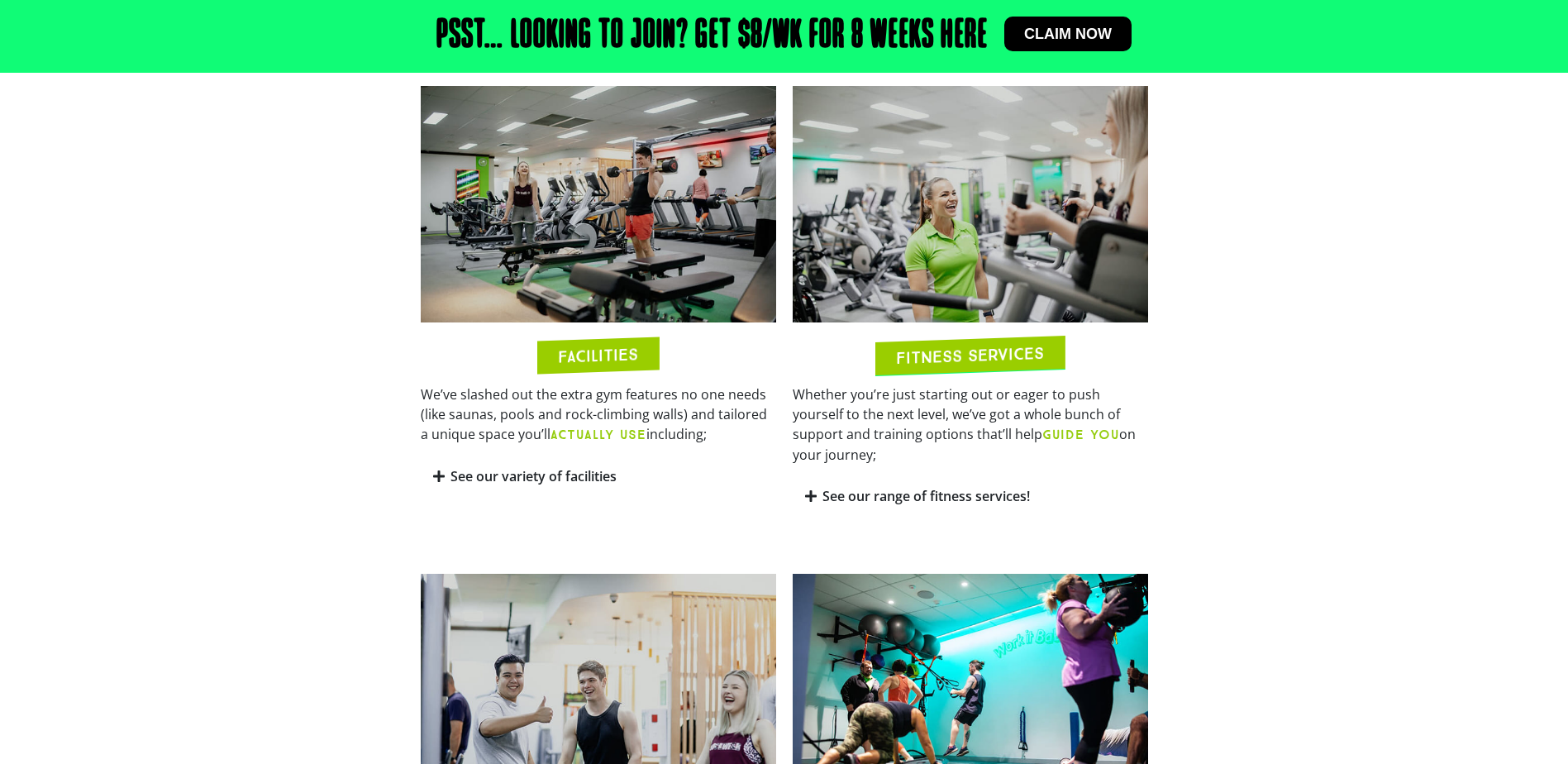
scroll to position [910, 0]
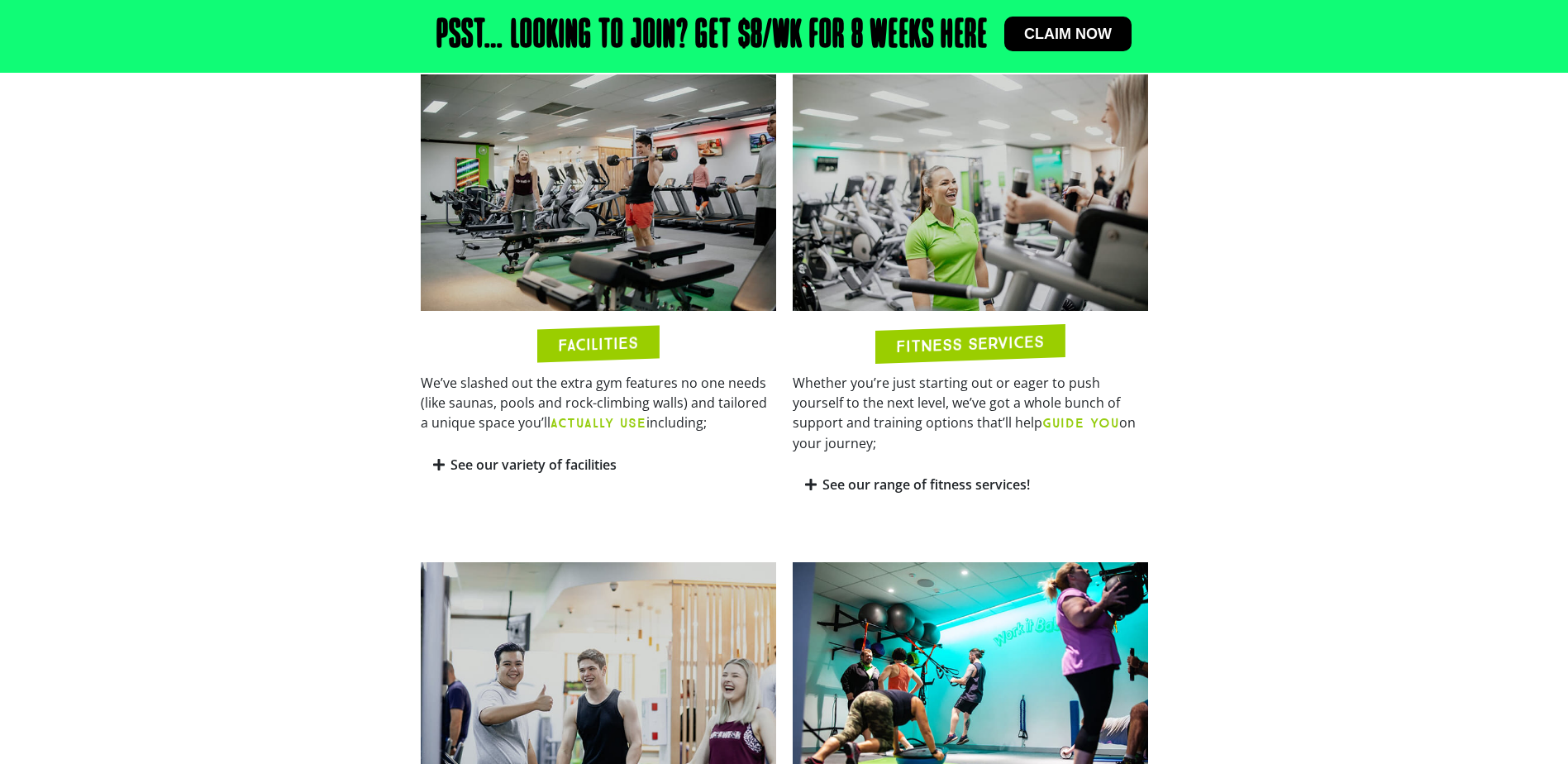
click at [437, 463] on icon at bounding box center [438, 464] width 11 height 13
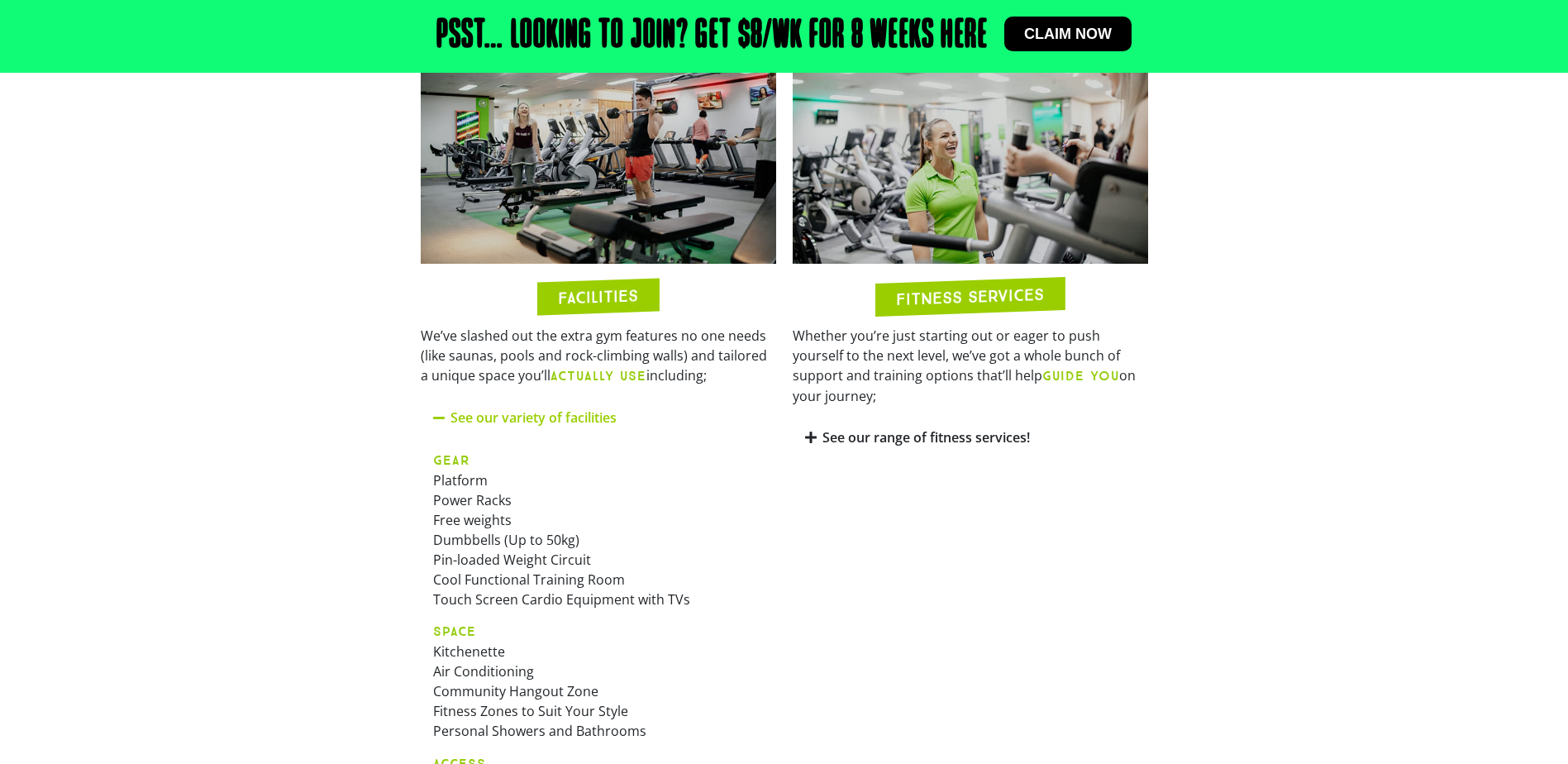
scroll to position [1075, 0]
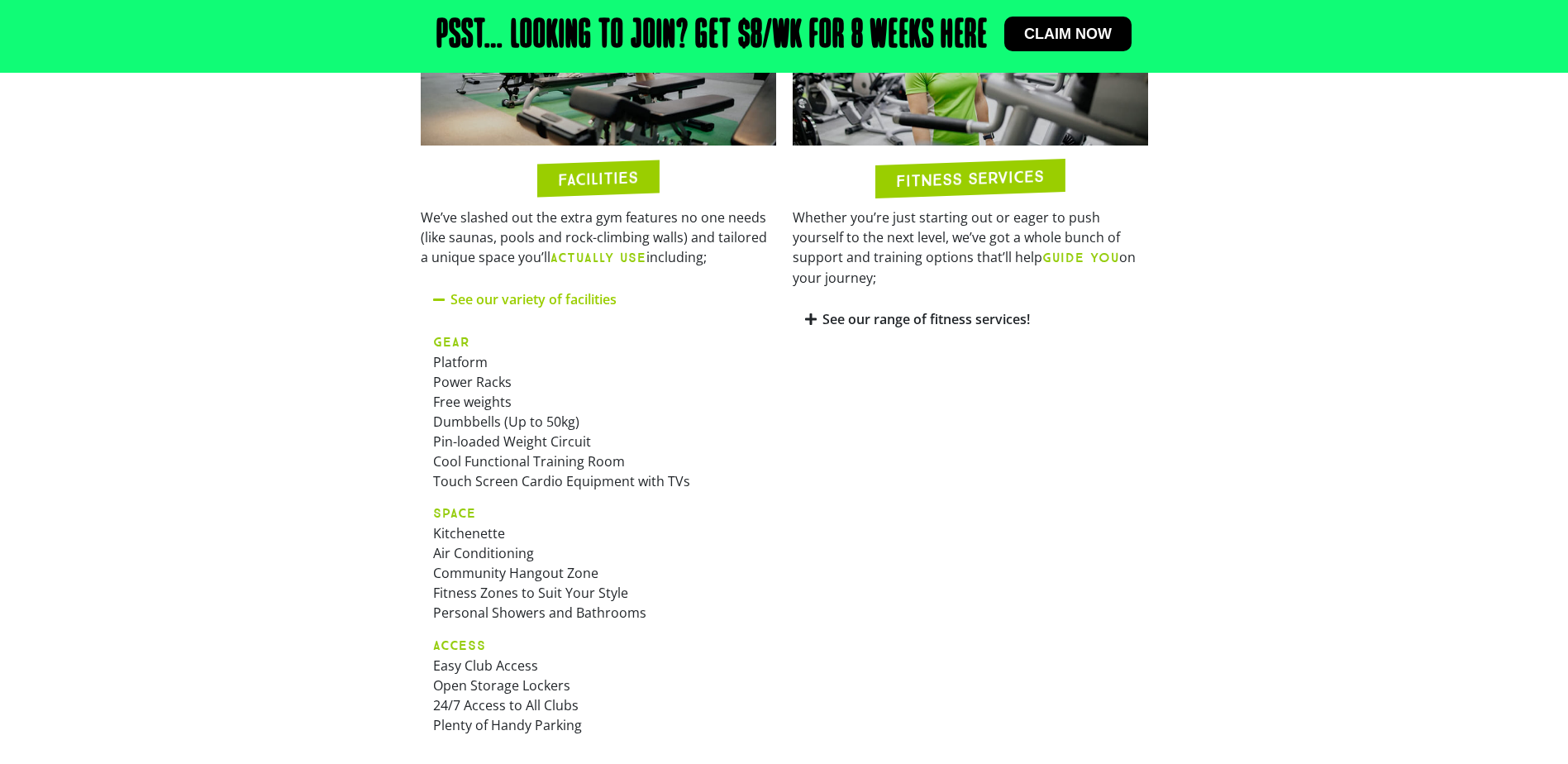
drag, startPoint x: 661, startPoint y: 410, endPoint x: -131, endPoint y: 287, distance: 801.5
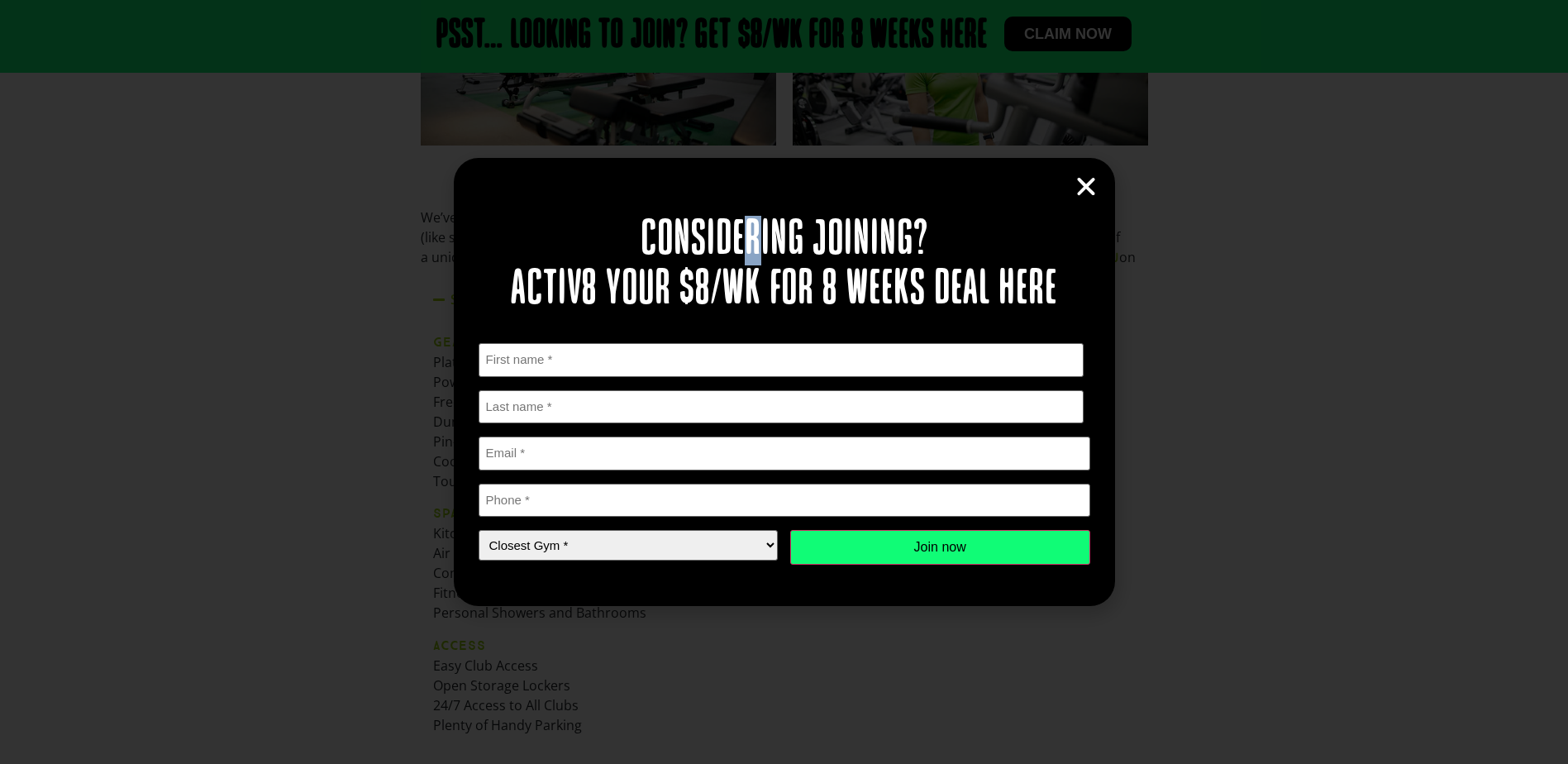
drag, startPoint x: 767, startPoint y: 181, endPoint x: 744, endPoint y: 257, distance: 79.4
click at [746, 257] on div "Considering joining? Activ8 your $8/wk for 8 weeks deal here " * " indicates re…" at bounding box center [785, 381] width 662 height 448
drag, startPoint x: 744, startPoint y: 257, endPoint x: 261, endPoint y: 169, distance: 491.0
click at [261, 169] on div "Considering joining? Activ8 your $8/wk for 8 weeks deal here " * " indicates re…" at bounding box center [784, 382] width 1568 height 764
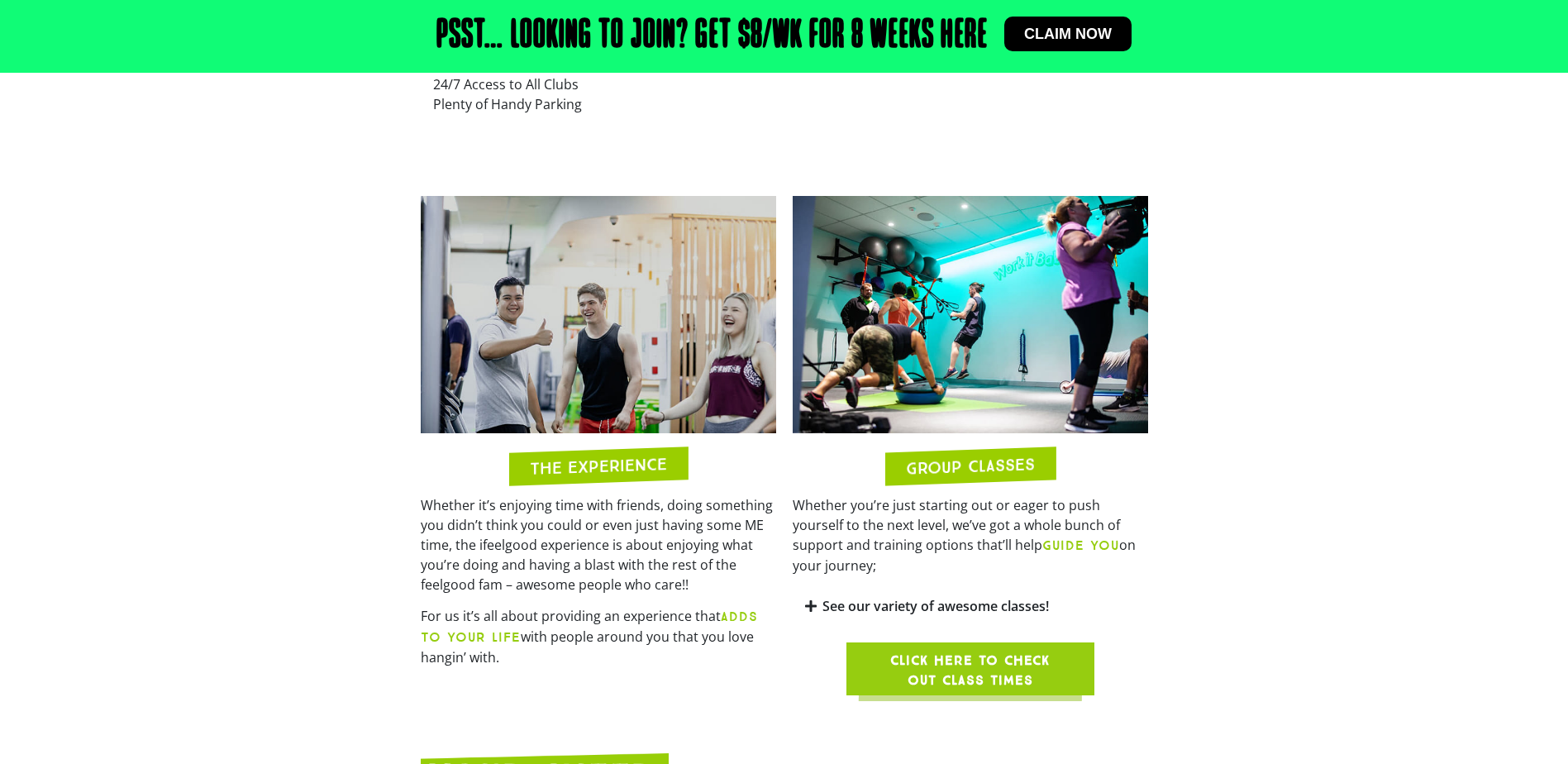
scroll to position [1736, 0]
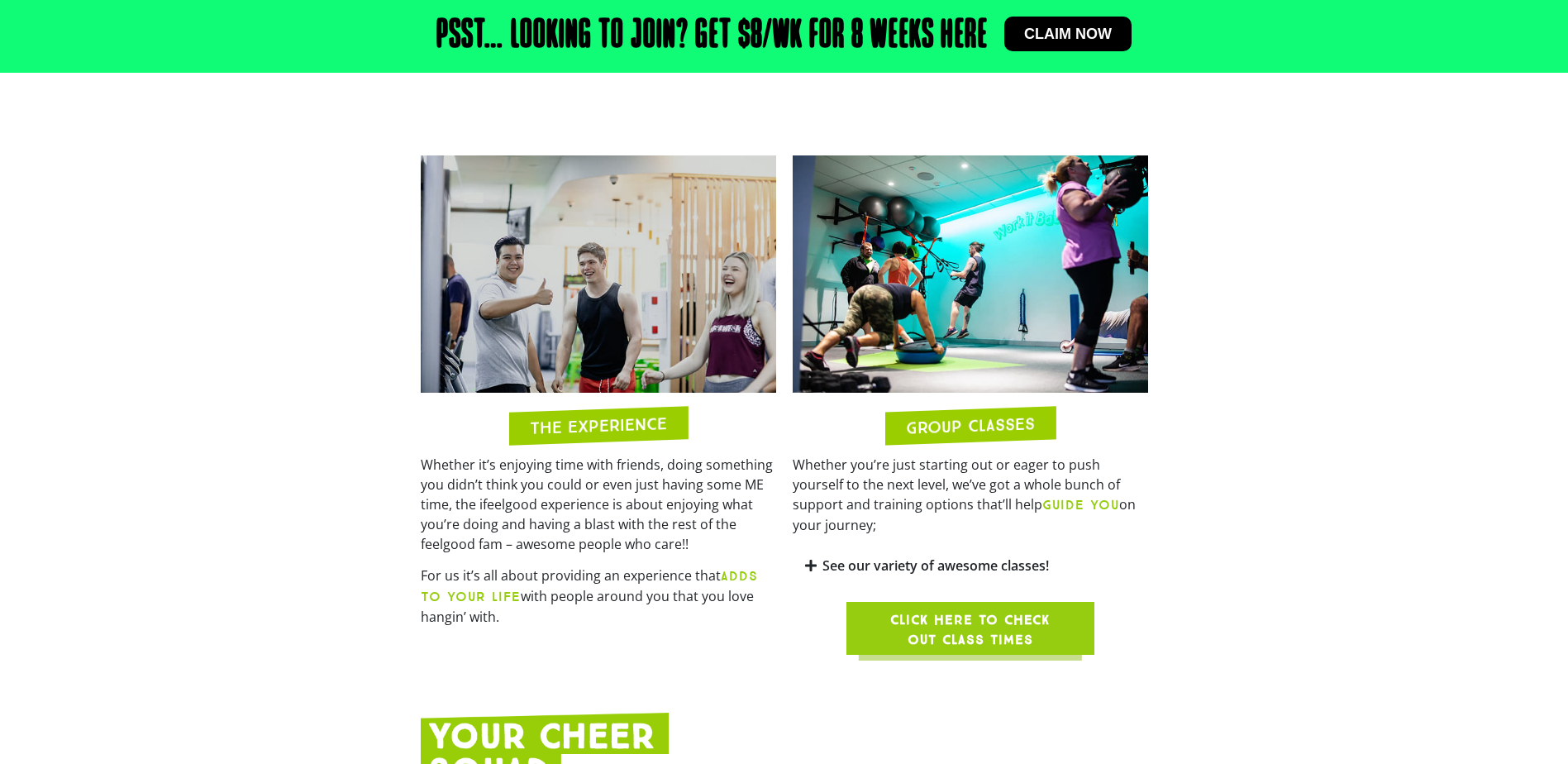
click at [975, 613] on span "Click here to check out class times" at bounding box center [970, 630] width 169 height 40
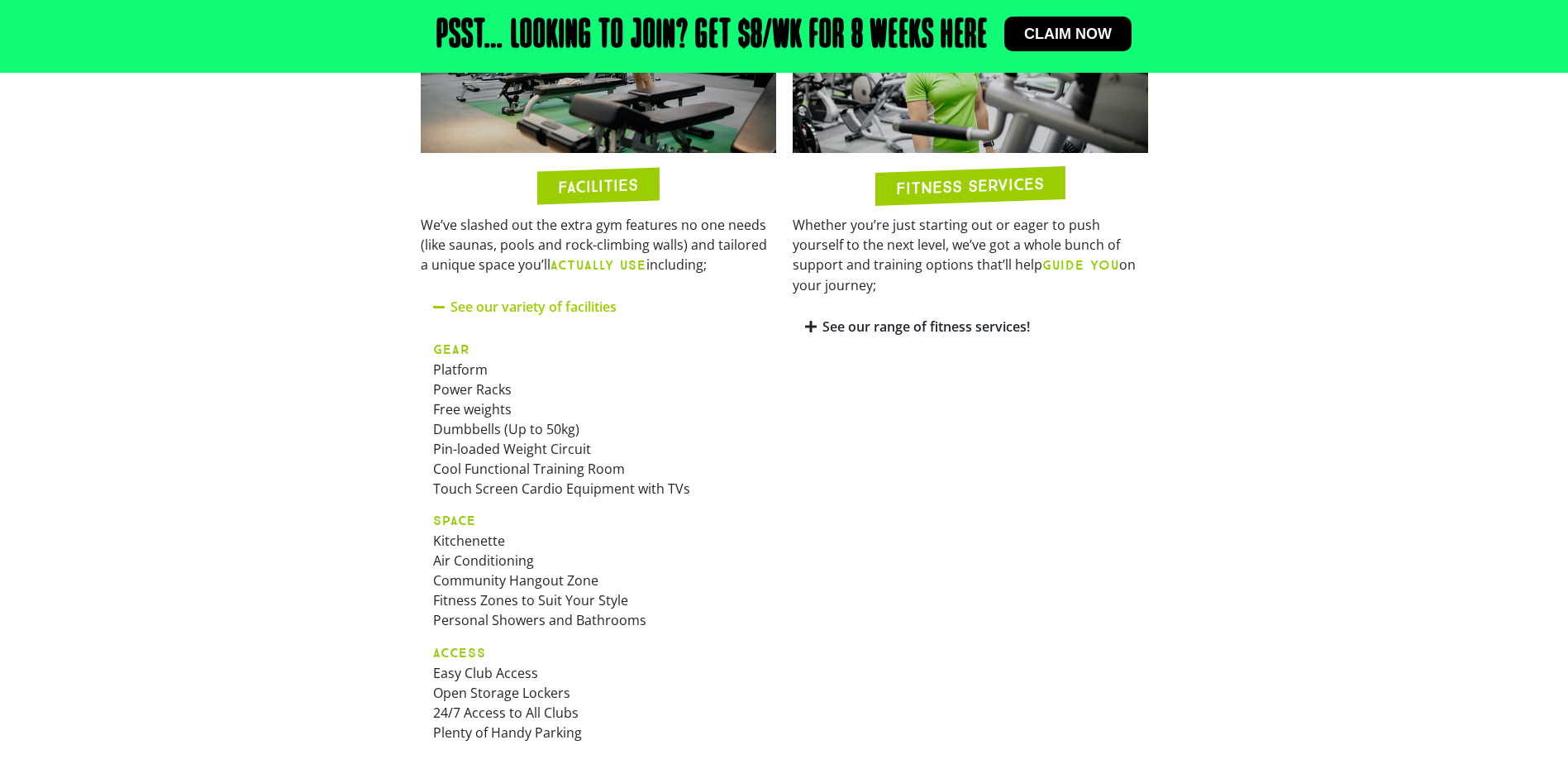
scroll to position [1075, 0]
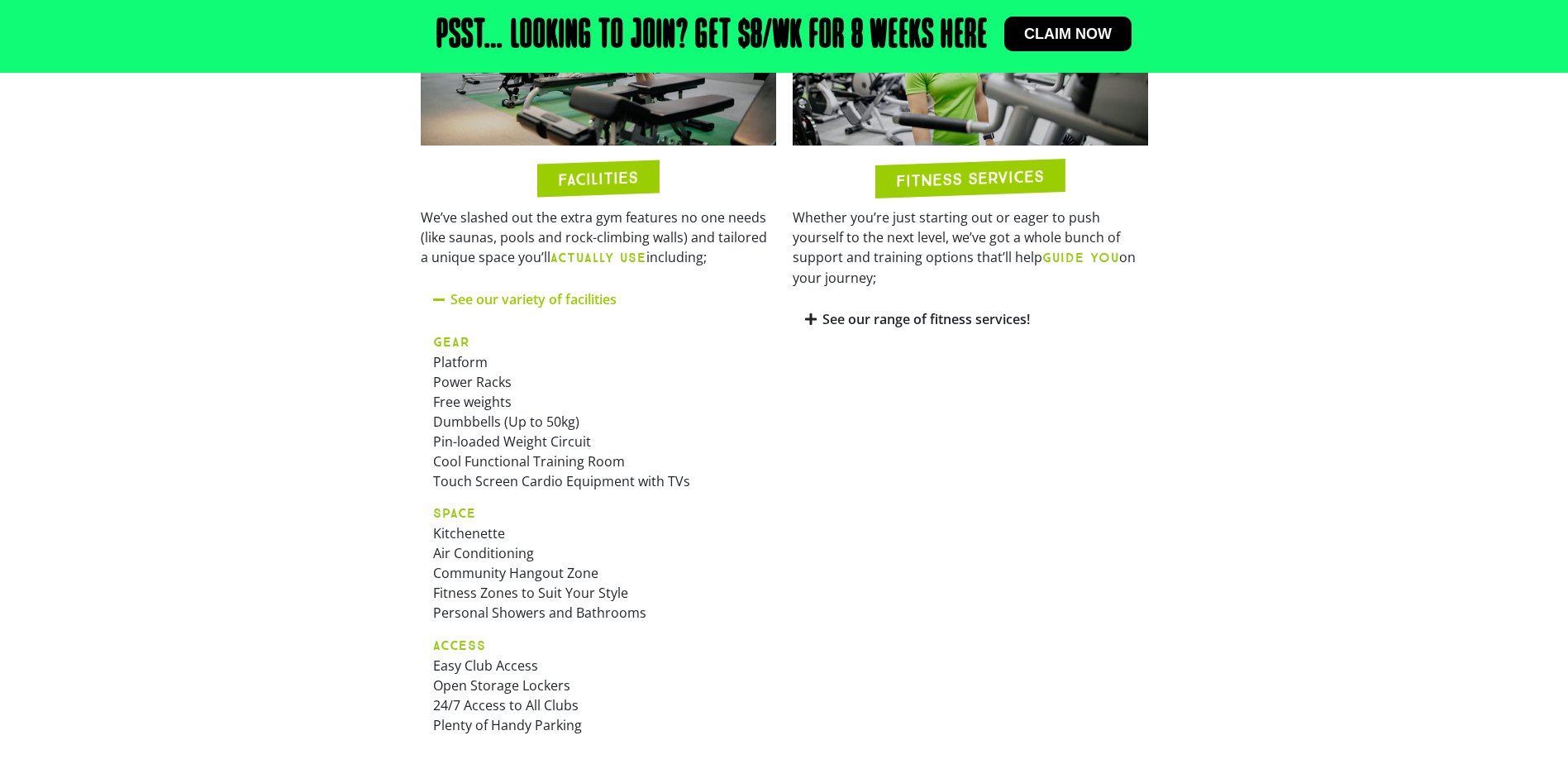
click at [807, 313] on icon at bounding box center [811, 319] width 11 height 13
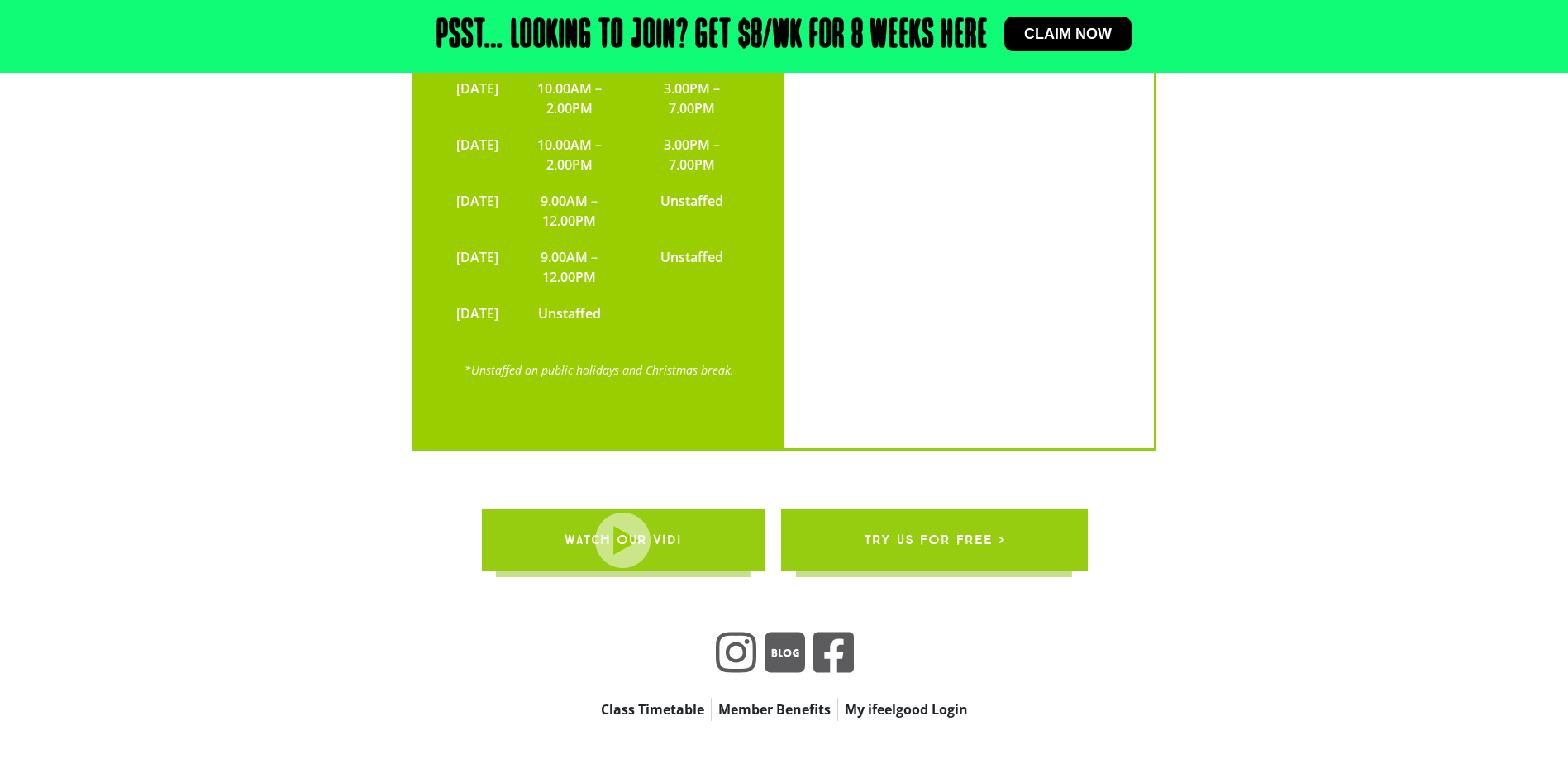
scroll to position [4257, 0]
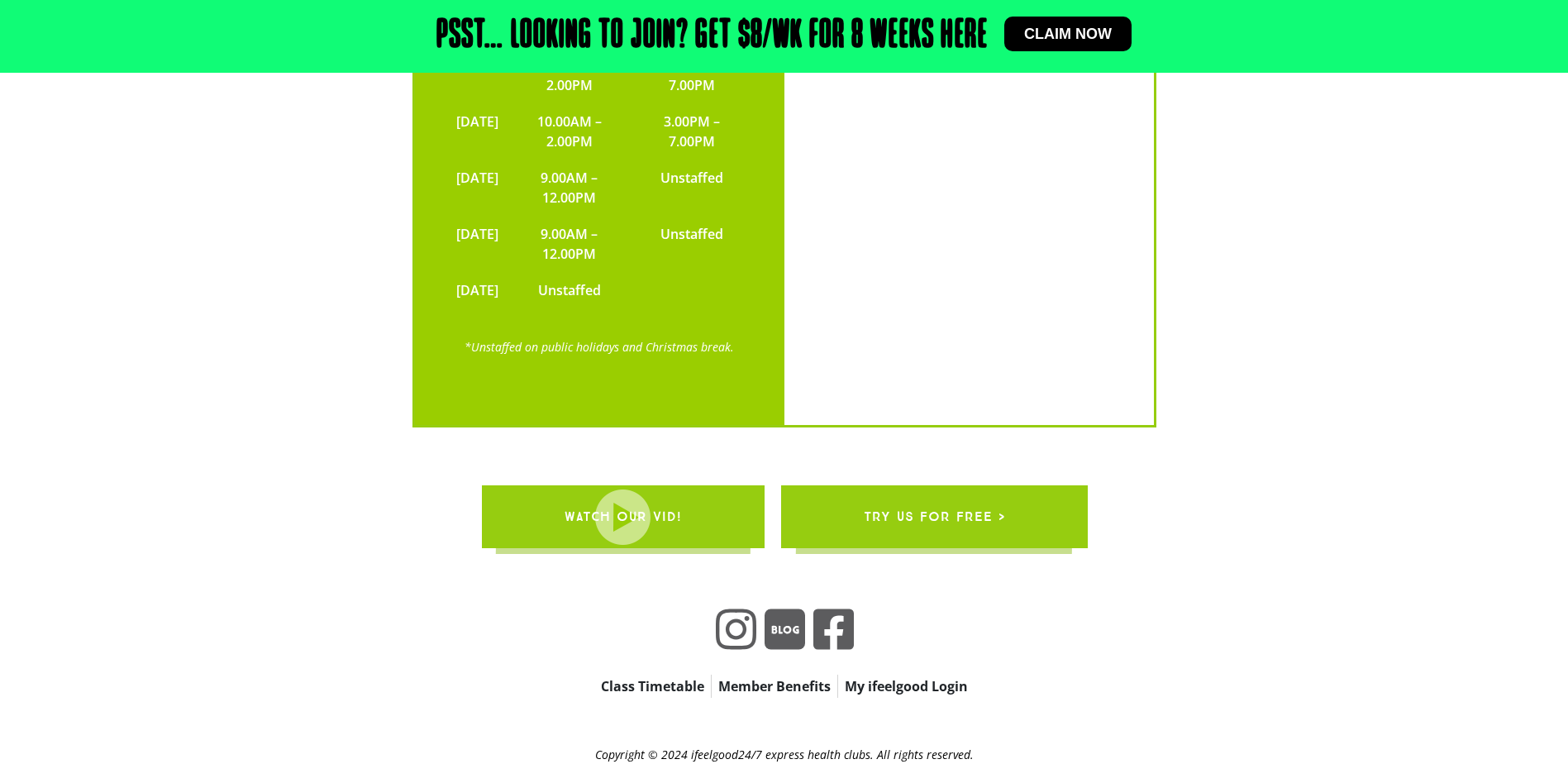
click at [787, 675] on link "Member Benefits" at bounding box center [774, 686] width 126 height 23
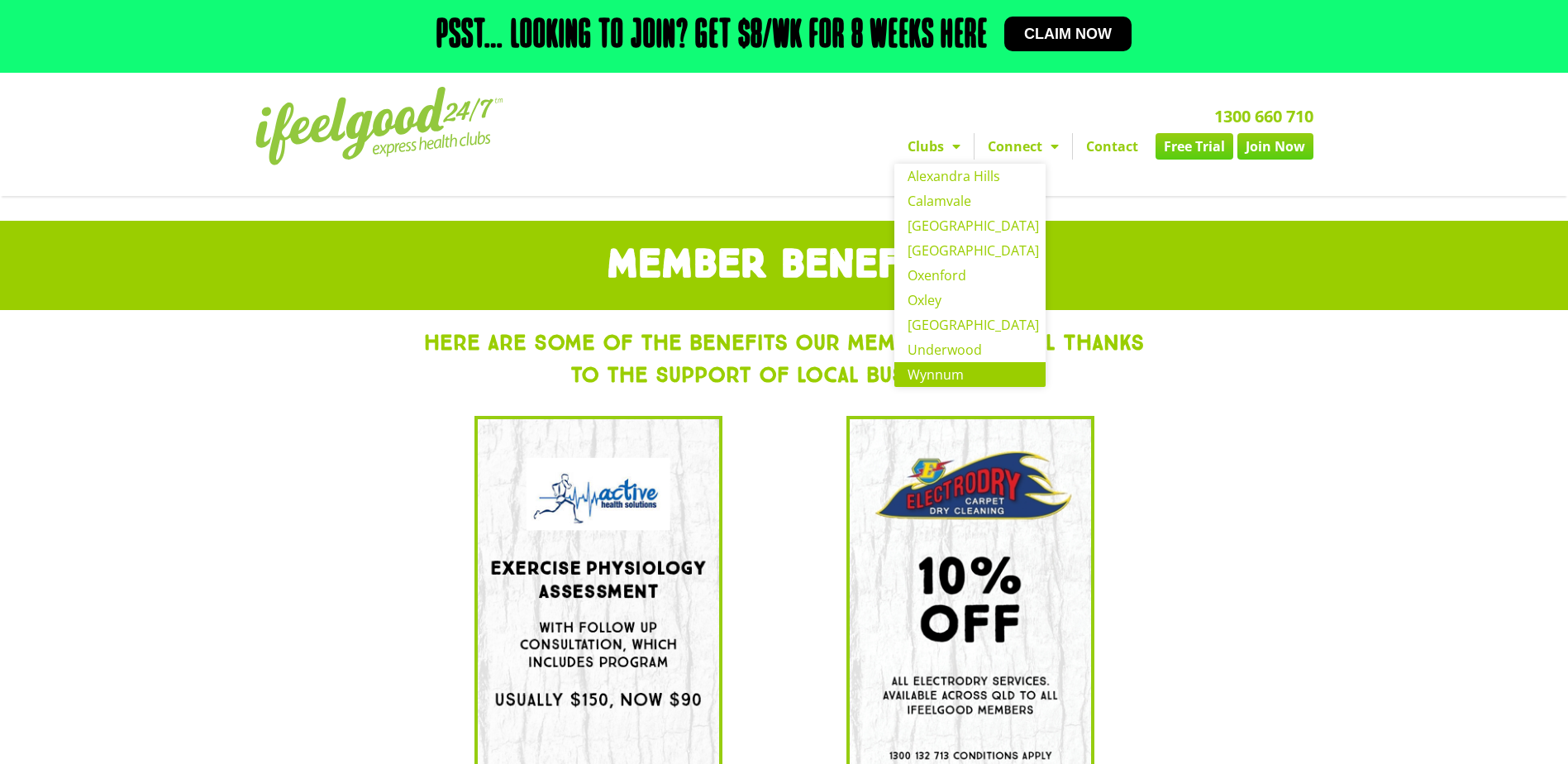
click at [933, 375] on link "Wynnum" at bounding box center [970, 374] width 152 height 25
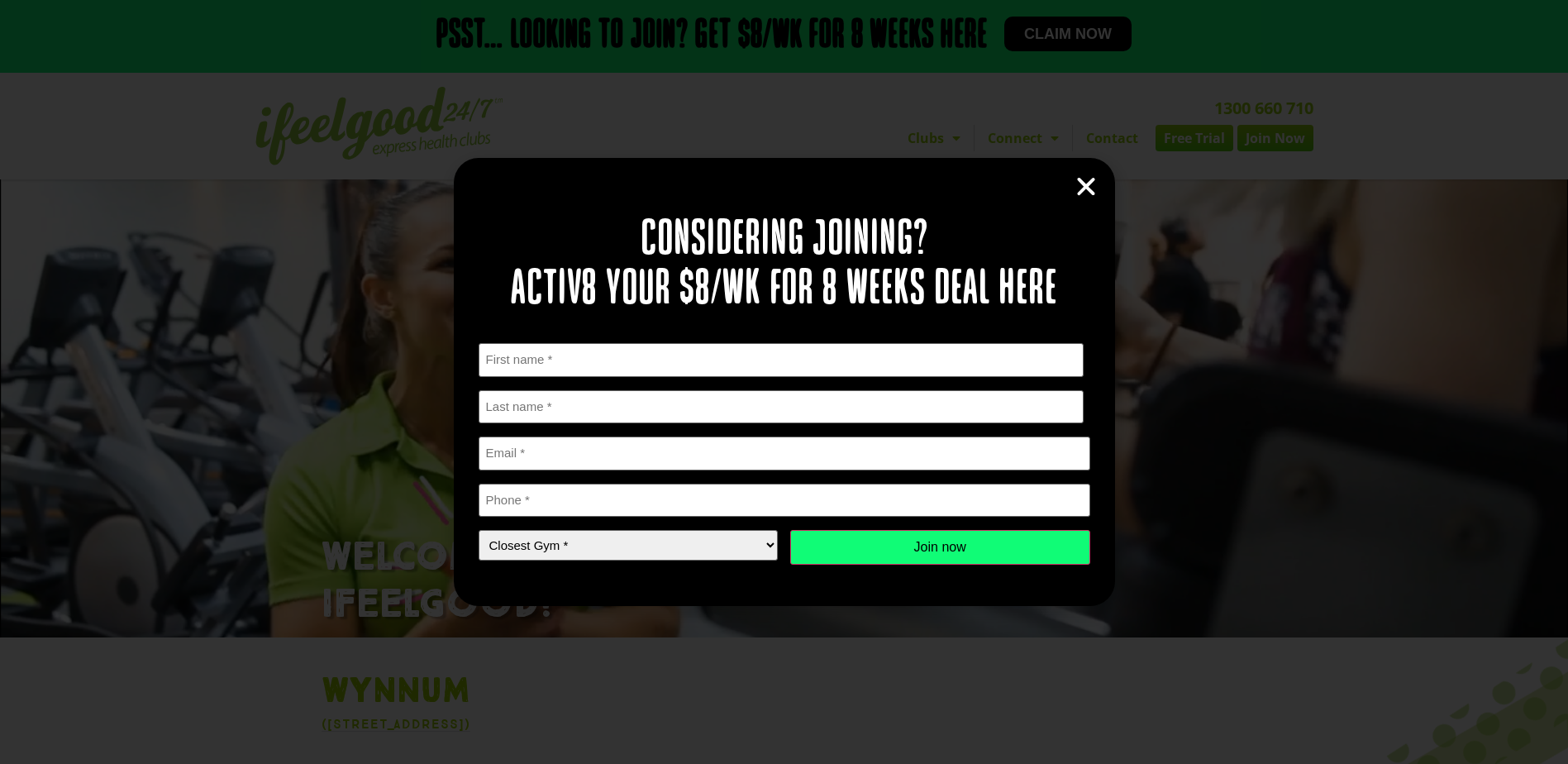
click at [1088, 191] on icon "Close" at bounding box center [1086, 186] width 25 height 25
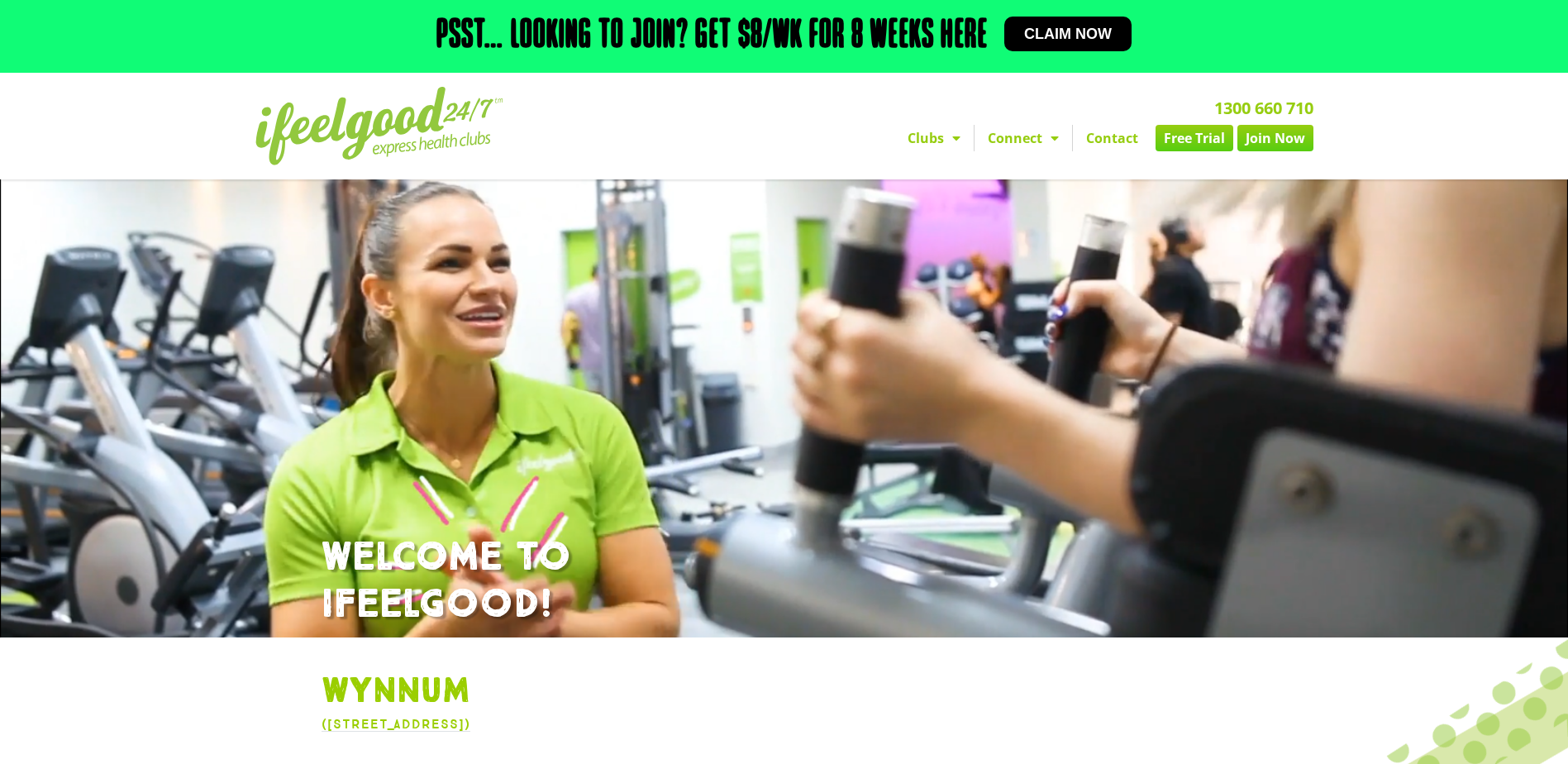
click at [1267, 139] on link "Join Now" at bounding box center [1276, 138] width 76 height 27
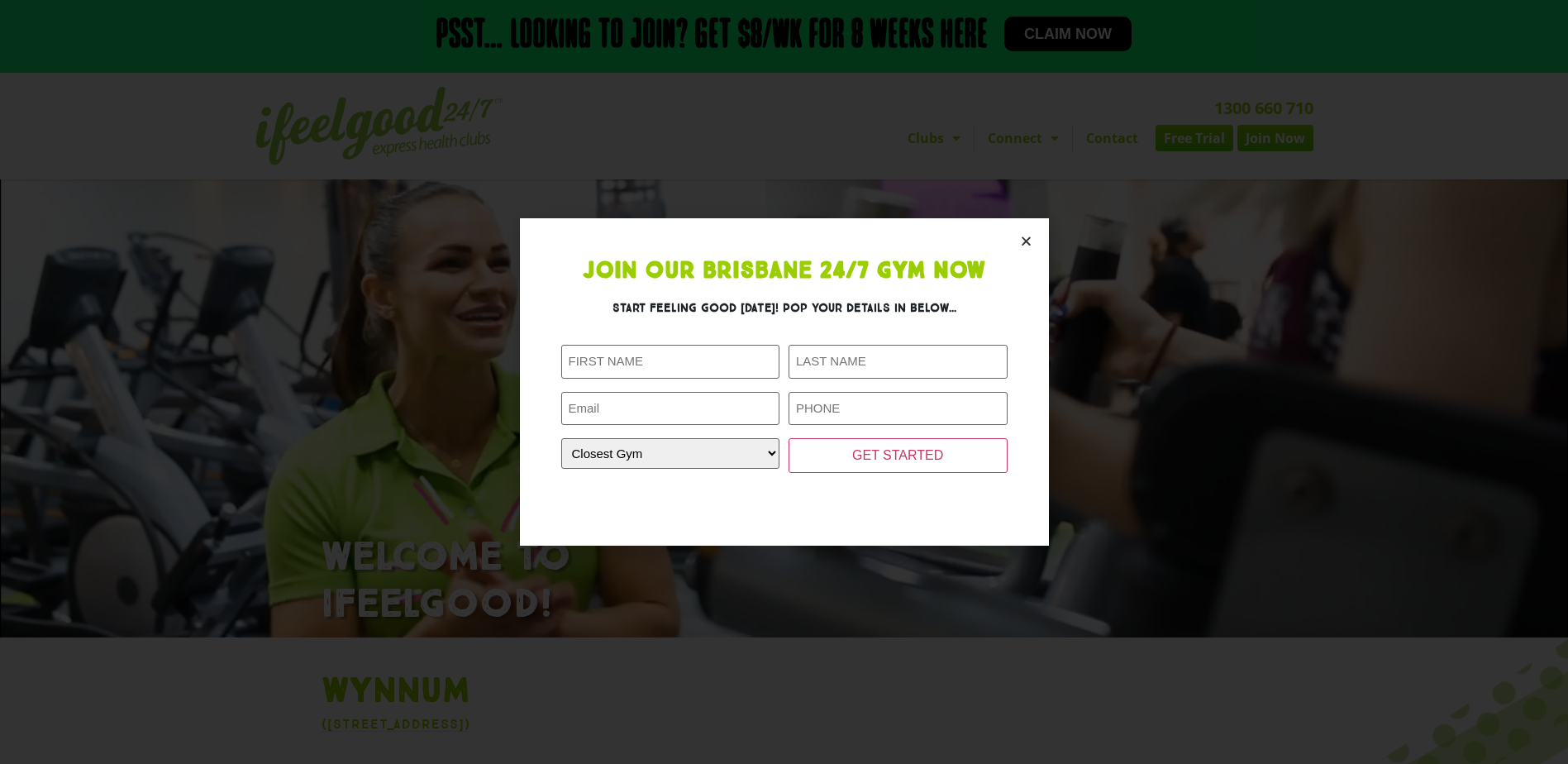
click at [1023, 241] on icon "Close" at bounding box center [1027, 241] width 12 height 12
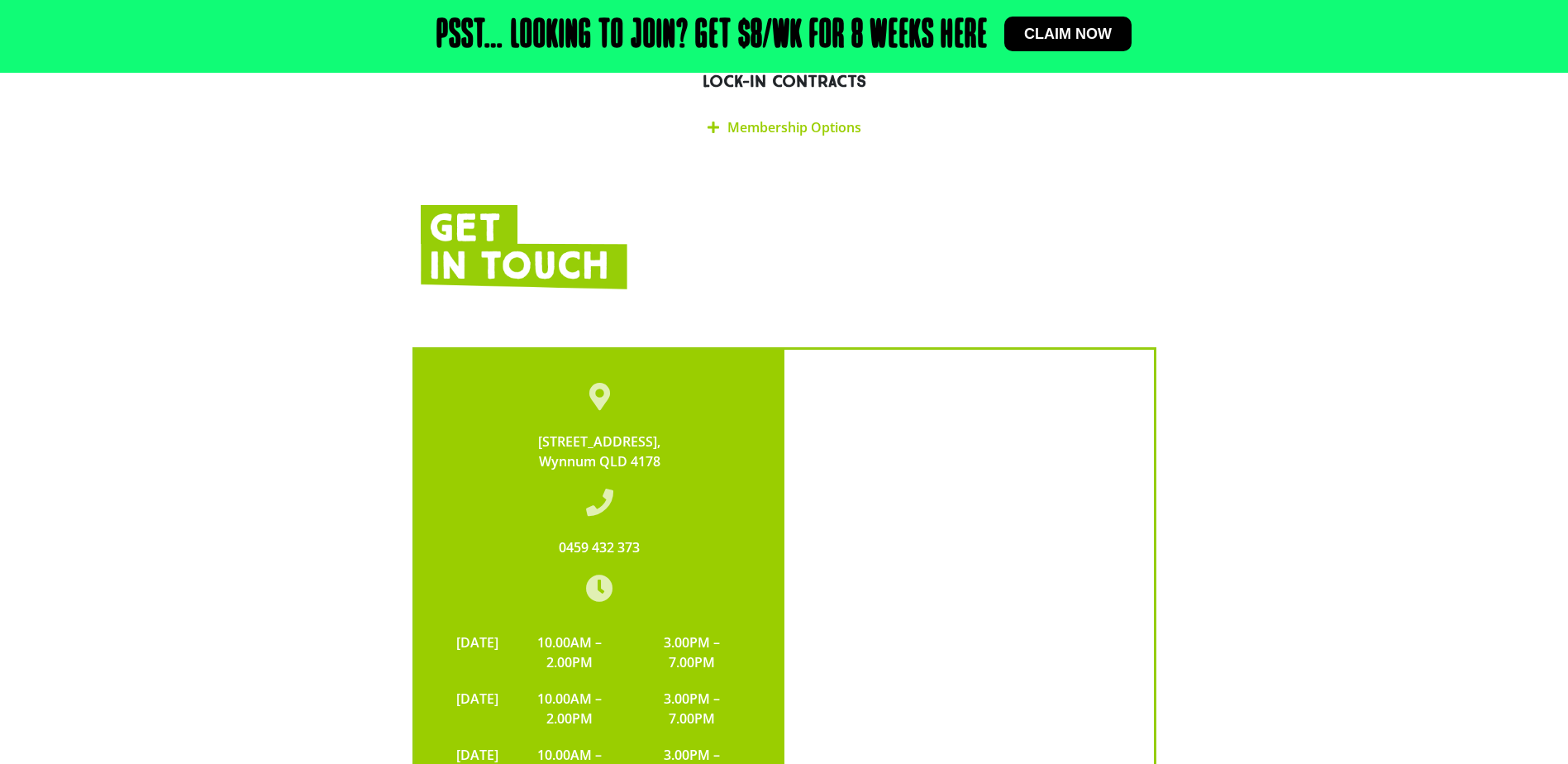
scroll to position [2825, 0]
